Goal: Task Accomplishment & Management: Manage account settings

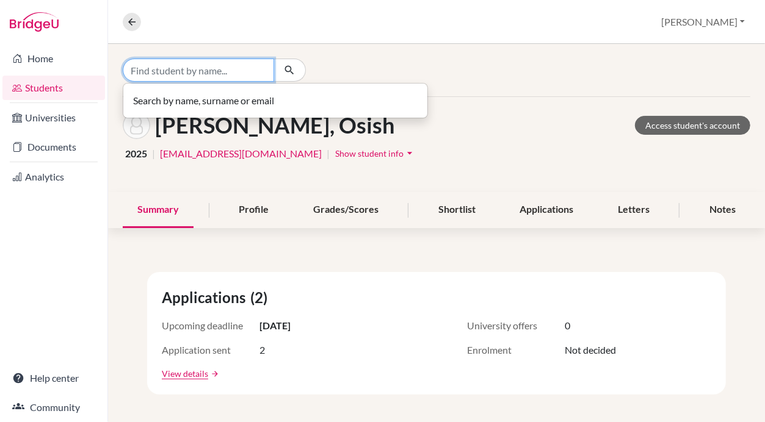
click at [205, 69] on input "Find student by name..." at bounding box center [198, 70] width 151 height 23
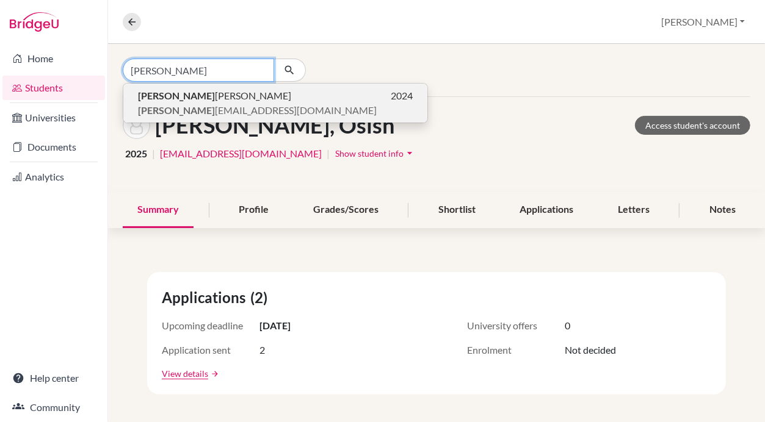
type input "[PERSON_NAME]"
click at [214, 103] on span "sanjib khadka833@gmail.com" at bounding box center [257, 110] width 239 height 15
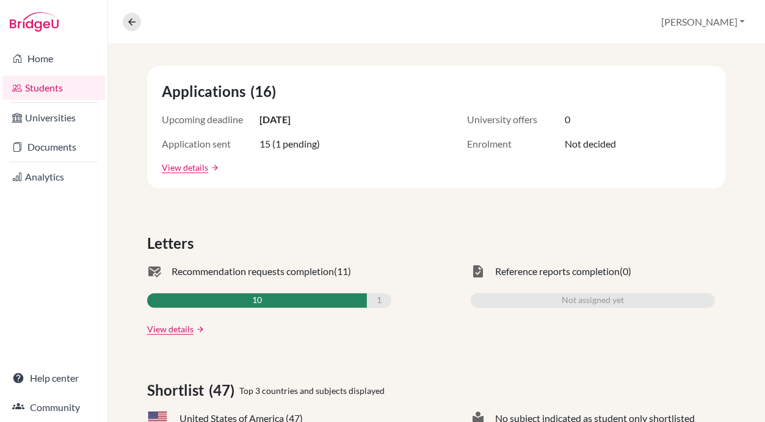
scroll to position [251, 0]
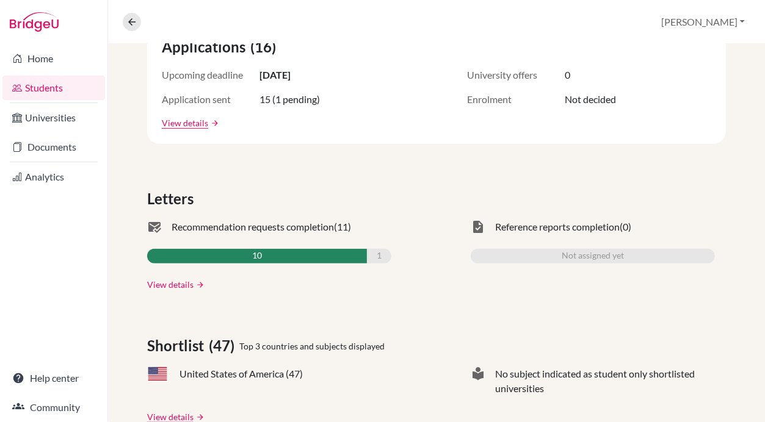
click at [164, 287] on link "View details" at bounding box center [170, 284] width 46 height 13
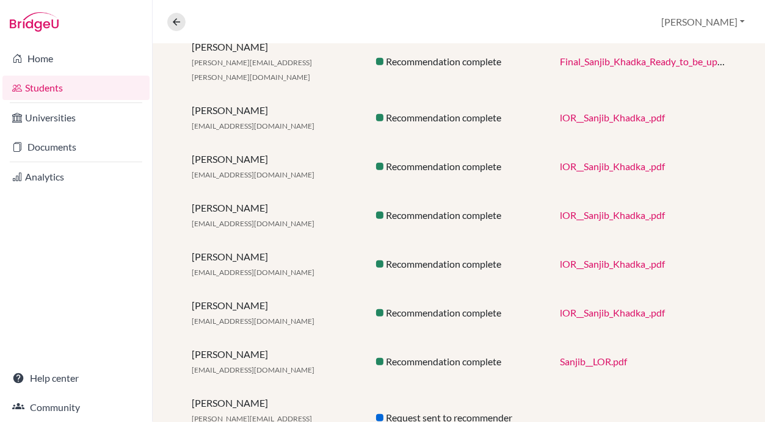
scroll to position [472, 0]
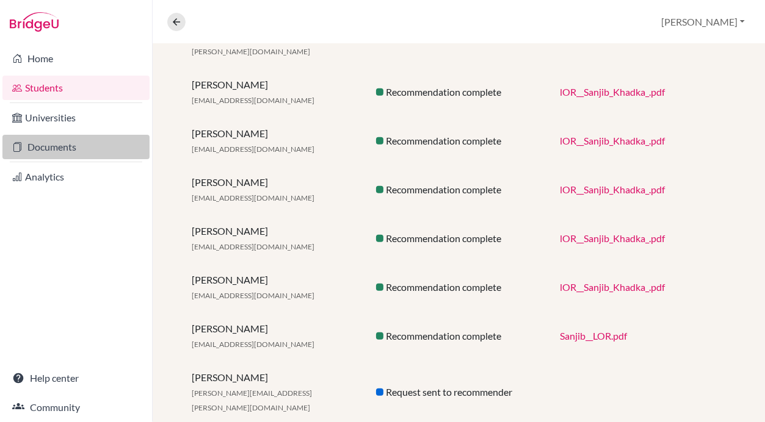
click at [69, 150] on link "Documents" at bounding box center [75, 147] width 147 height 24
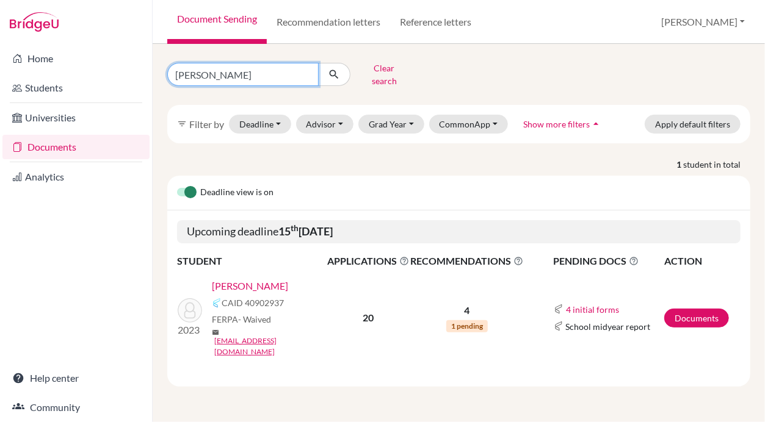
click at [236, 66] on input "[PERSON_NAME]" at bounding box center [242, 74] width 151 height 23
type input "D"
type input "[PERSON_NAME]"
click button "submit" at bounding box center [334, 74] width 32 height 23
click at [243, 279] on link "[PERSON_NAME]" at bounding box center [250, 286] width 76 height 15
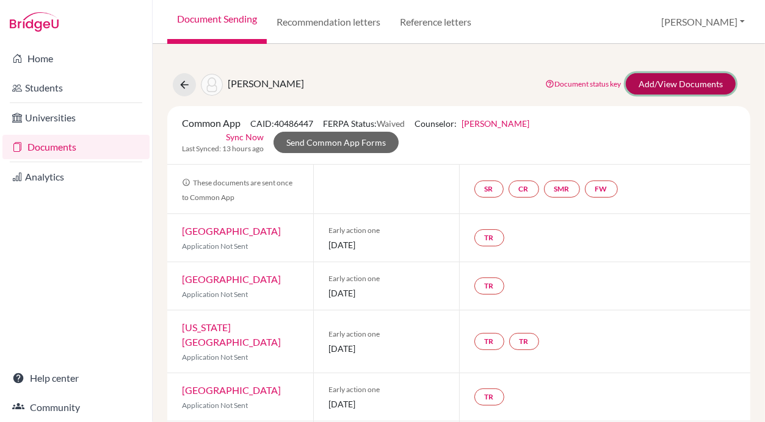
click at [675, 92] on link "Add/View Documents" at bounding box center [681, 83] width 110 height 21
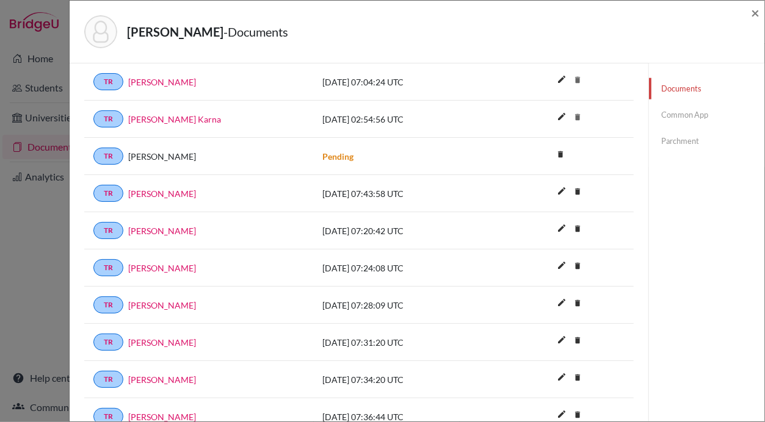
scroll to position [632, 0]
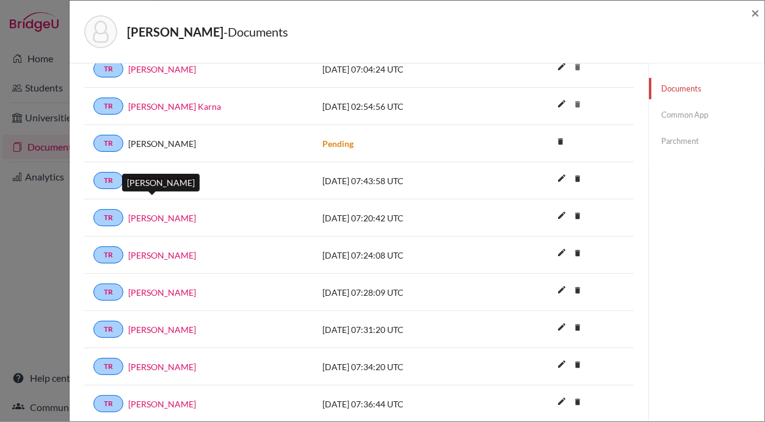
click at [142, 212] on link "[PERSON_NAME]" at bounding box center [162, 218] width 68 height 13
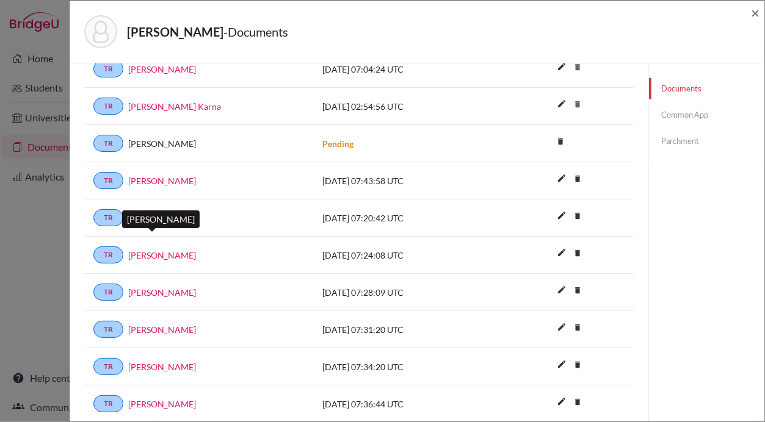
click at [151, 249] on link "[PERSON_NAME]" at bounding box center [162, 255] width 68 height 13
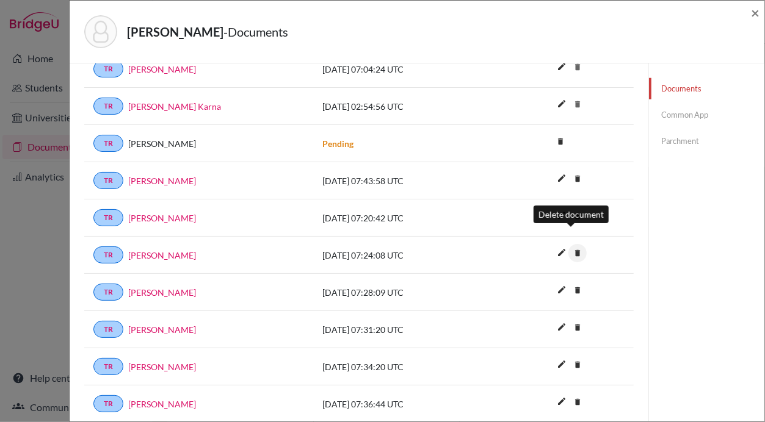
click at [572, 244] on icon "delete" at bounding box center [577, 253] width 18 height 18
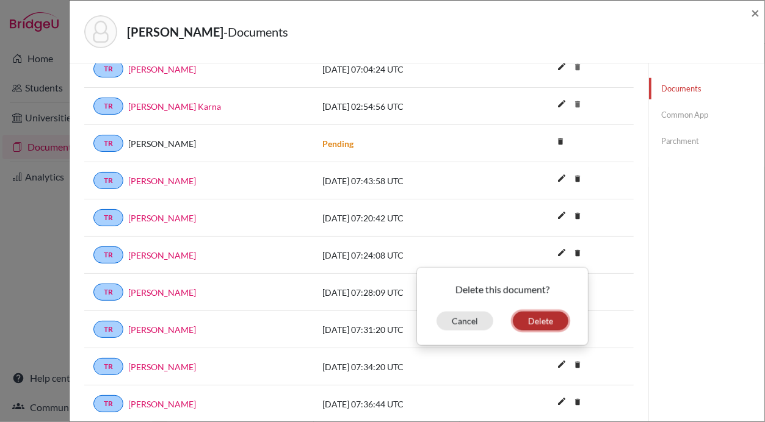
click at [542, 312] on button "Delete" at bounding box center [541, 321] width 56 height 19
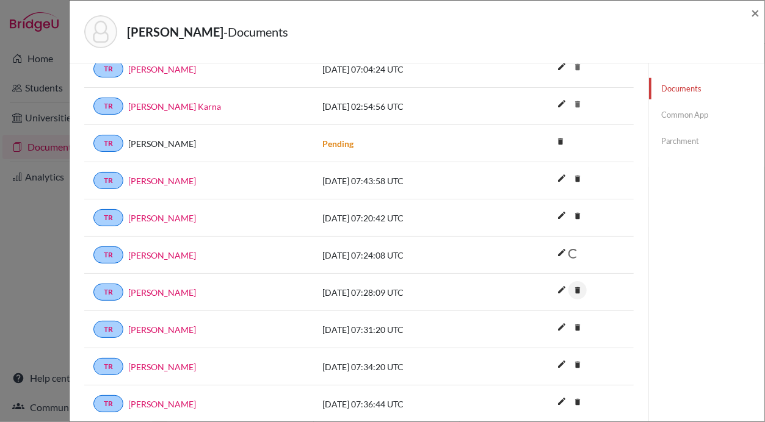
scroll to position [661, 0]
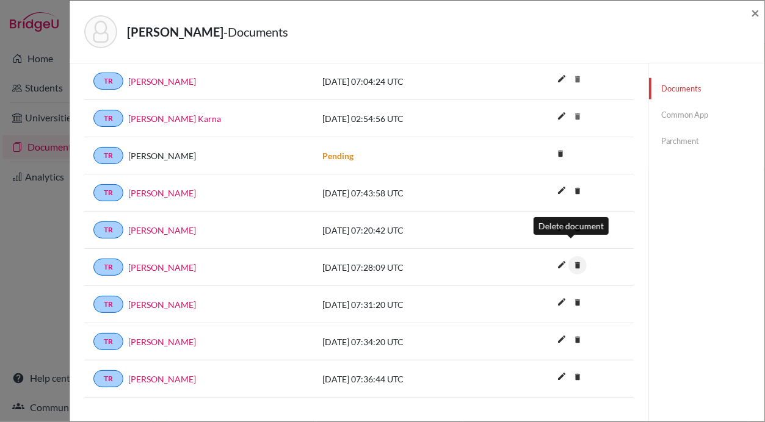
click at [571, 256] on icon "delete" at bounding box center [577, 265] width 18 height 18
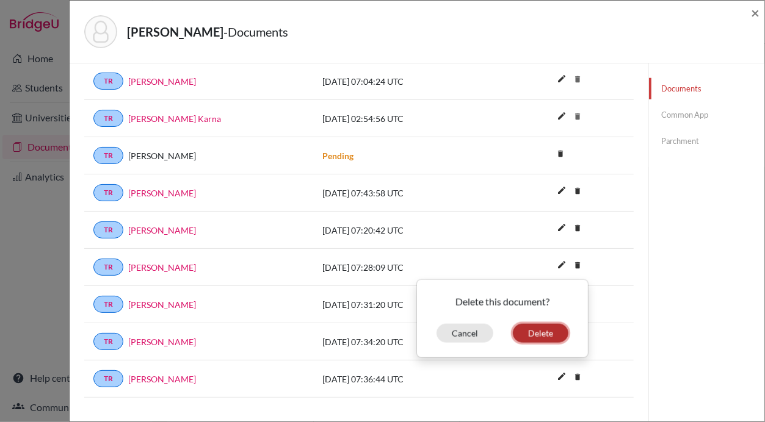
click at [527, 324] on button "Delete" at bounding box center [541, 333] width 56 height 19
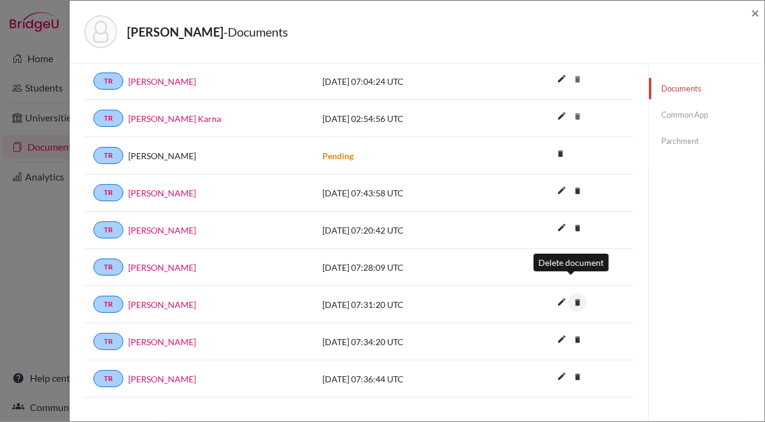
click at [570, 294] on icon "delete" at bounding box center [577, 303] width 18 height 18
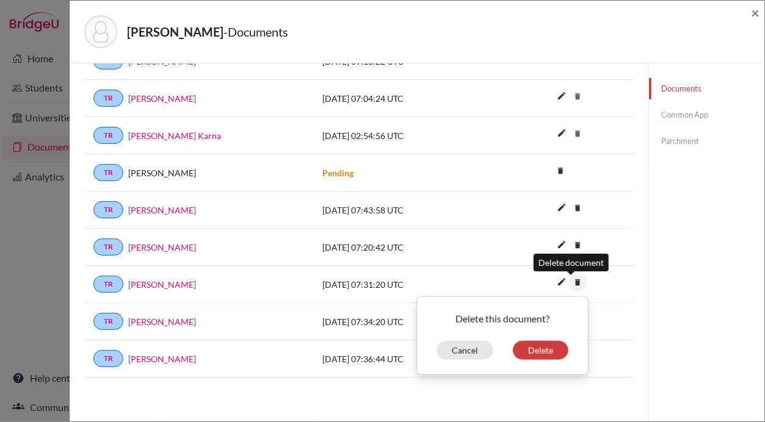
scroll to position [625, 0]
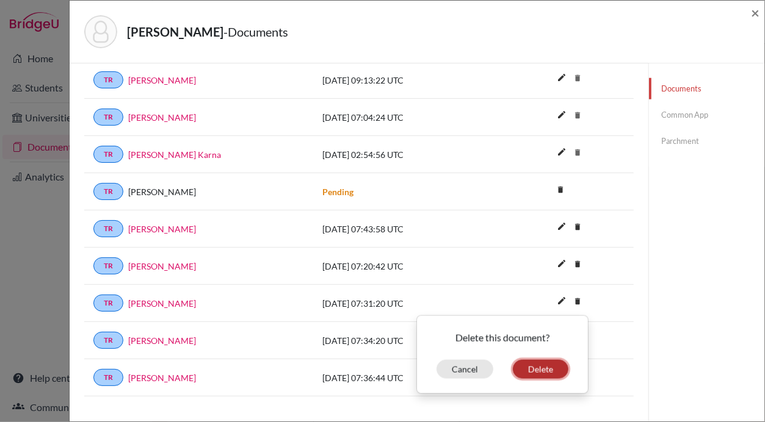
click at [533, 360] on button "Delete" at bounding box center [541, 369] width 56 height 19
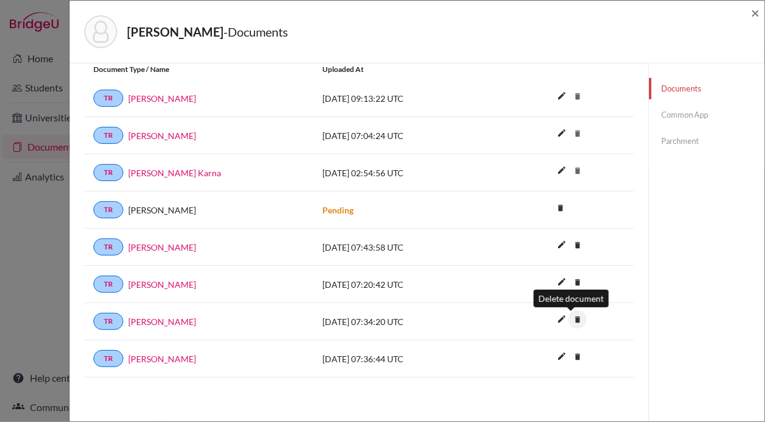
scroll to position [588, 0]
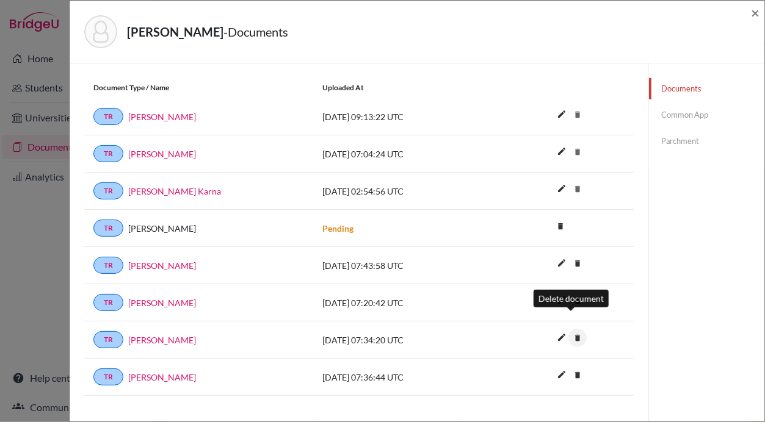
click at [571, 329] on icon "delete" at bounding box center [577, 338] width 18 height 18
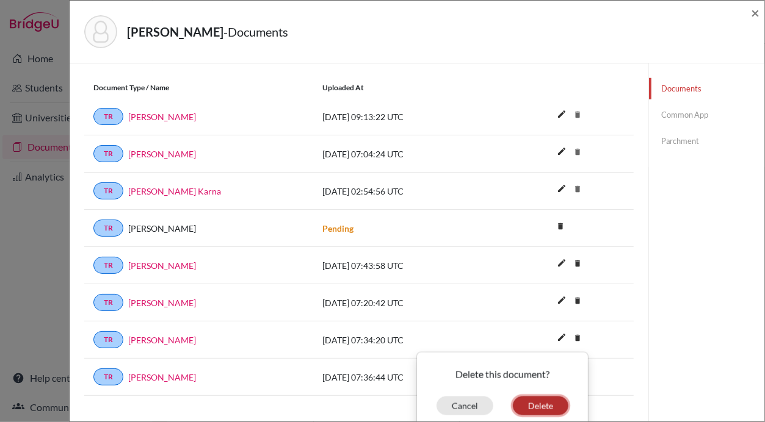
click at [529, 397] on button "Delete" at bounding box center [541, 406] width 56 height 19
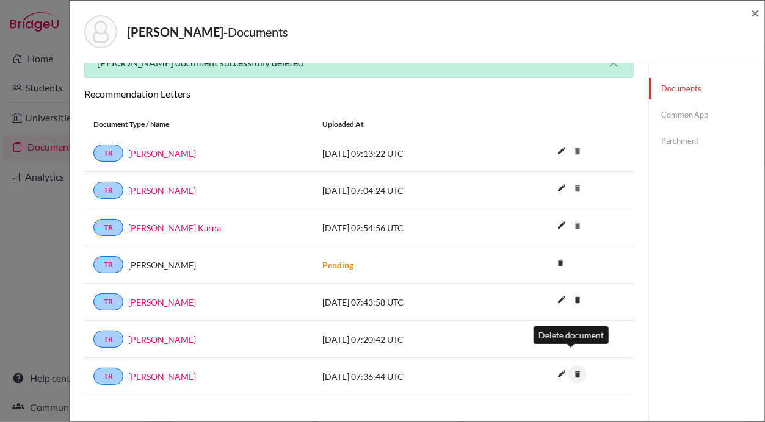
click at [570, 366] on icon "delete" at bounding box center [577, 375] width 18 height 18
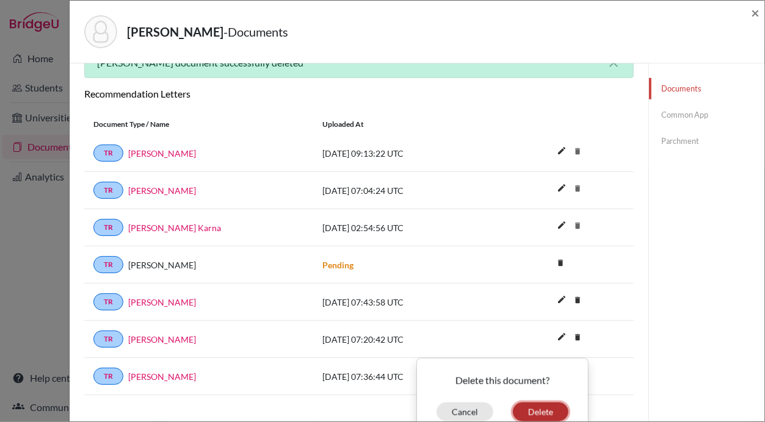
click at [529, 403] on button "Delete" at bounding box center [541, 412] width 56 height 19
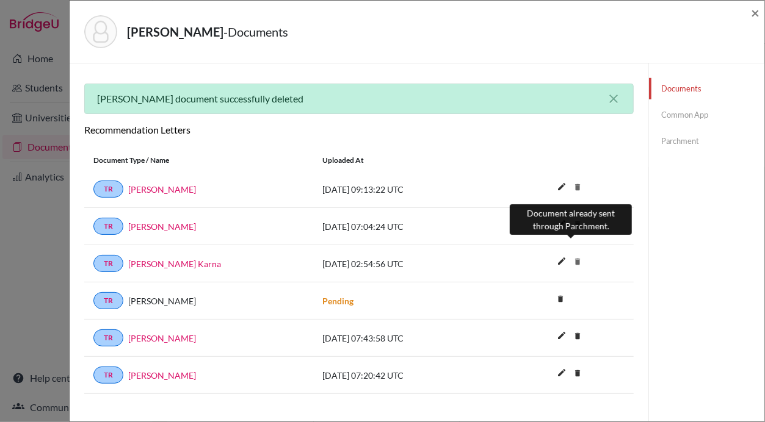
click at [569, 253] on icon "delete" at bounding box center [577, 262] width 18 height 18
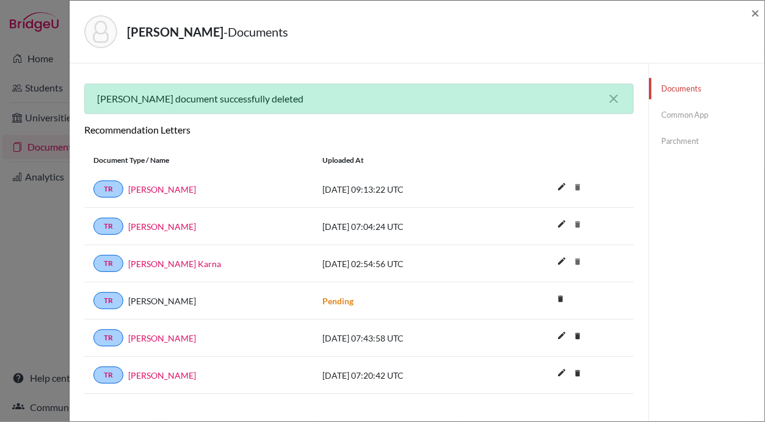
click at [757, 17] on span "×" at bounding box center [755, 13] width 9 height 18
